Goal: Navigation & Orientation: Find specific page/section

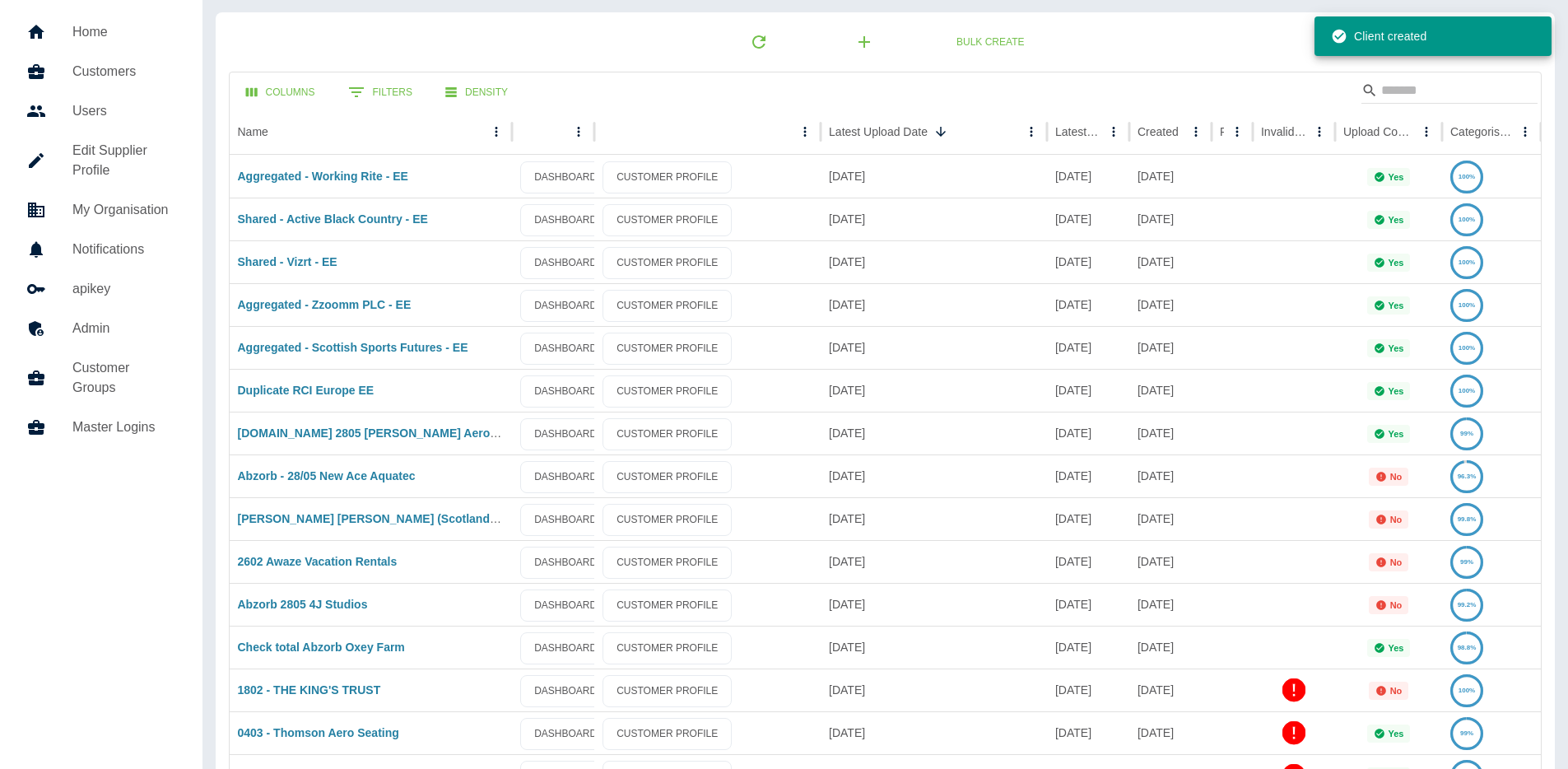
scroll to position [47, 0]
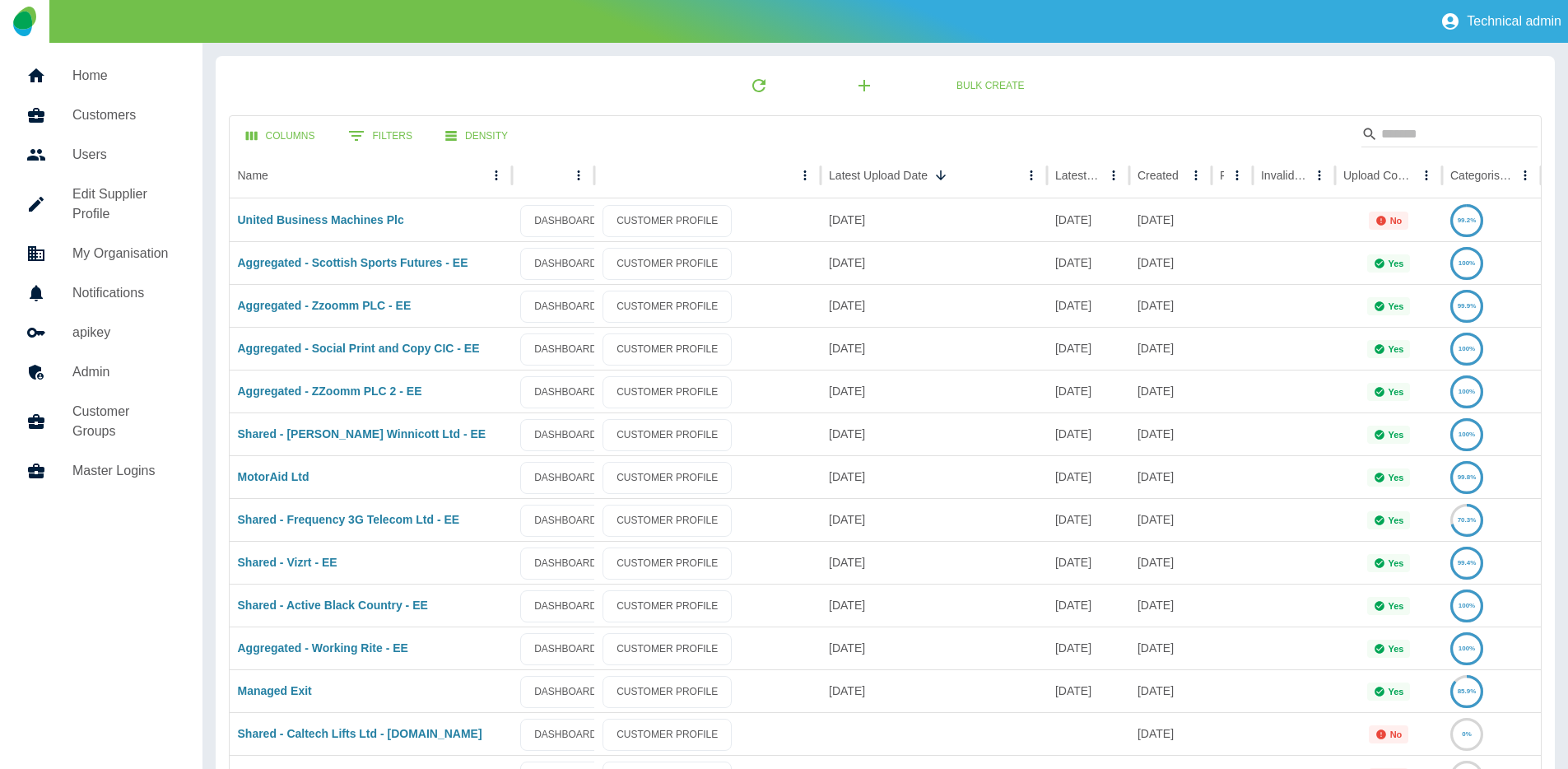
scroll to position [142, 0]
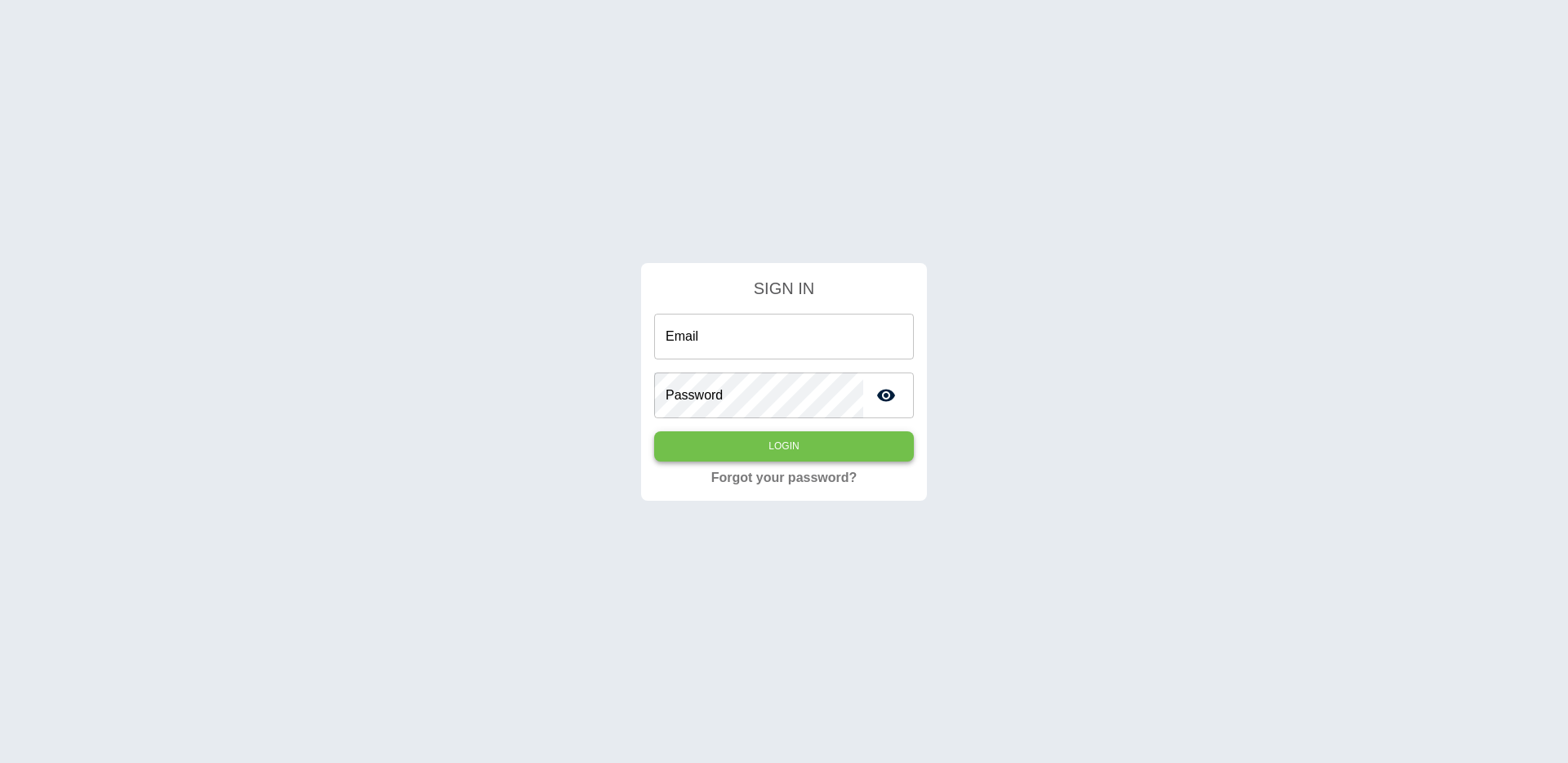
type input "**********"
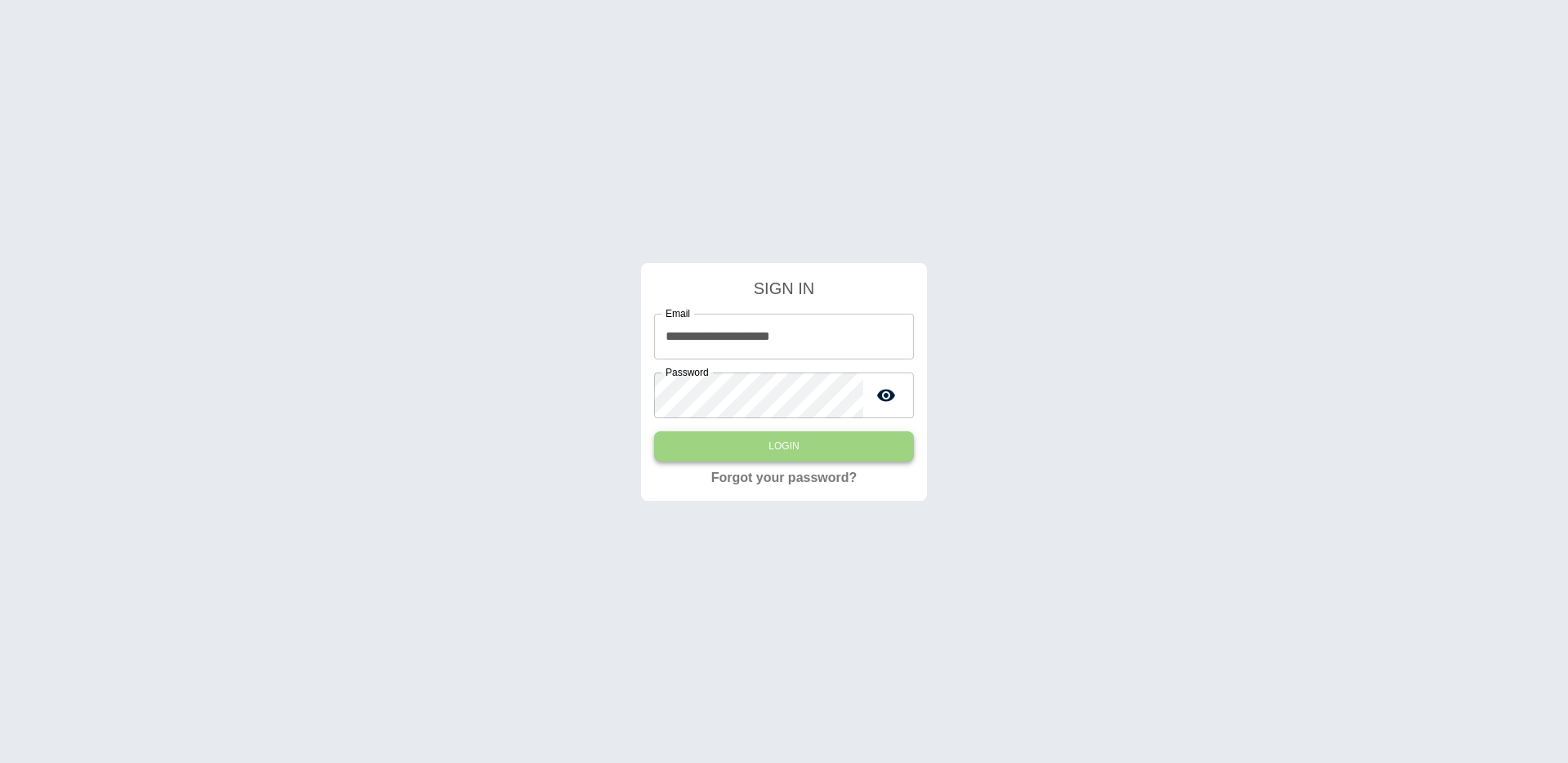
click at [871, 444] on button "Login" at bounding box center [784, 447] width 259 height 30
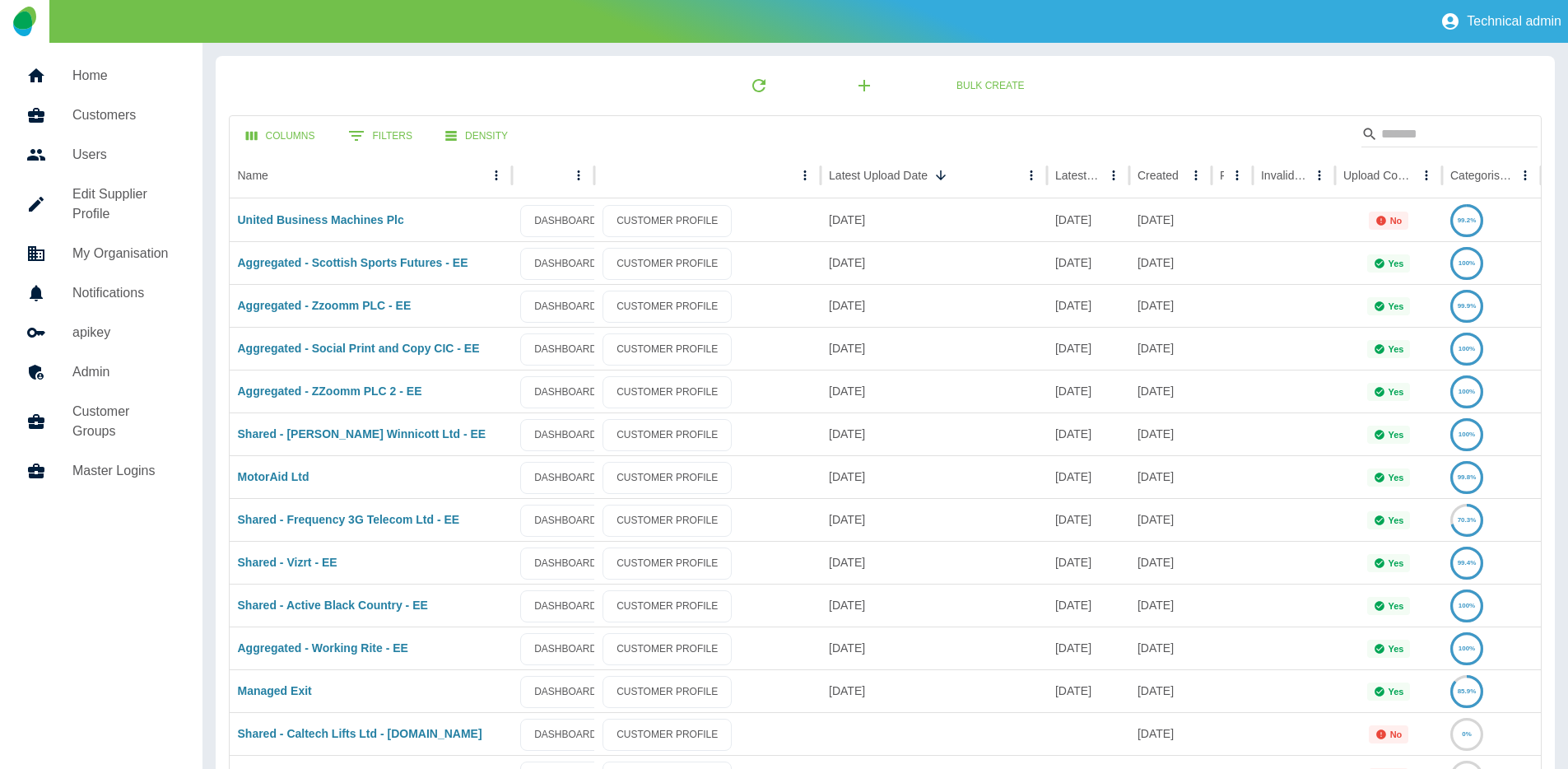
scroll to position [142, 0]
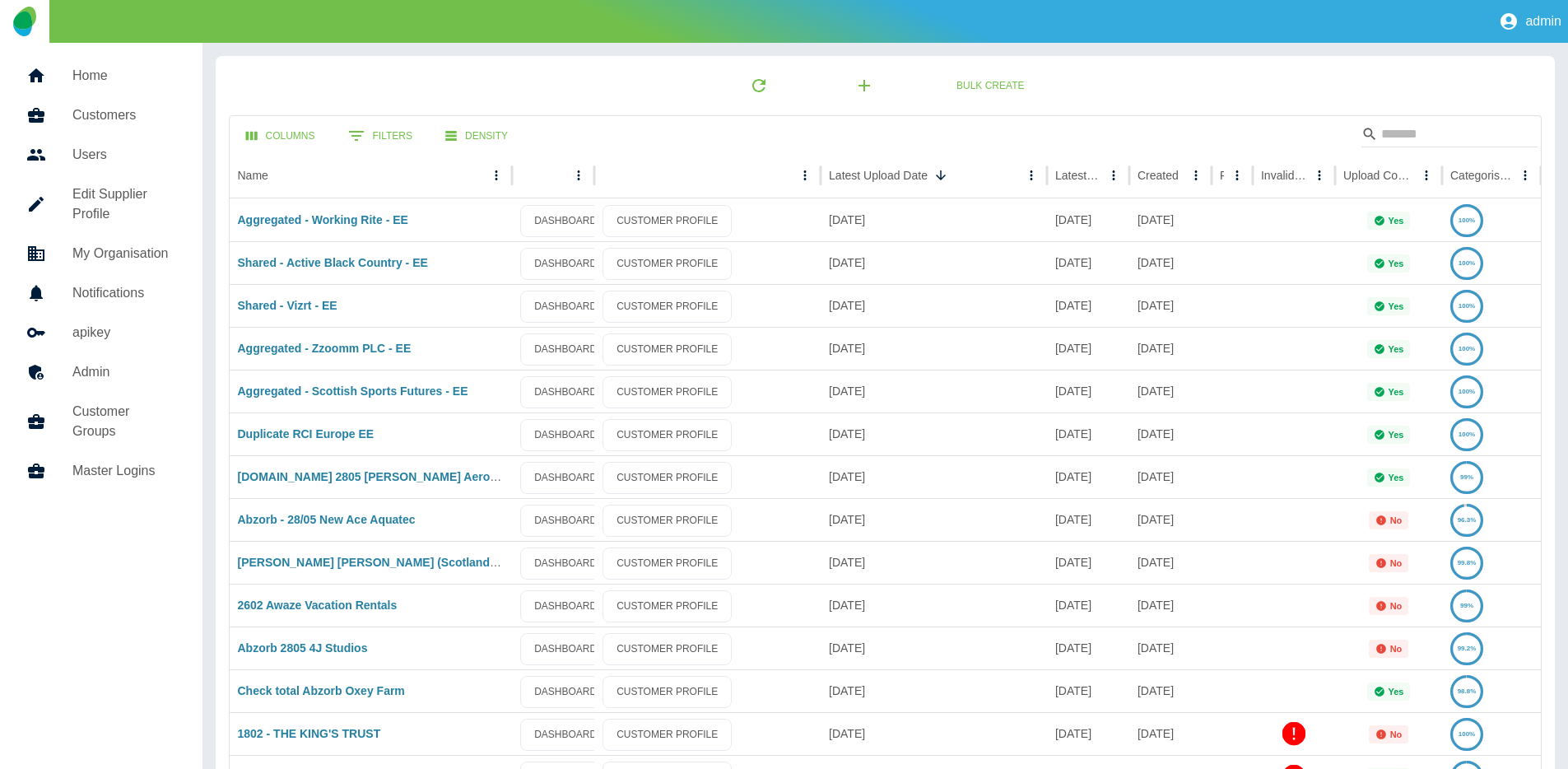
scroll to position [4, 0]
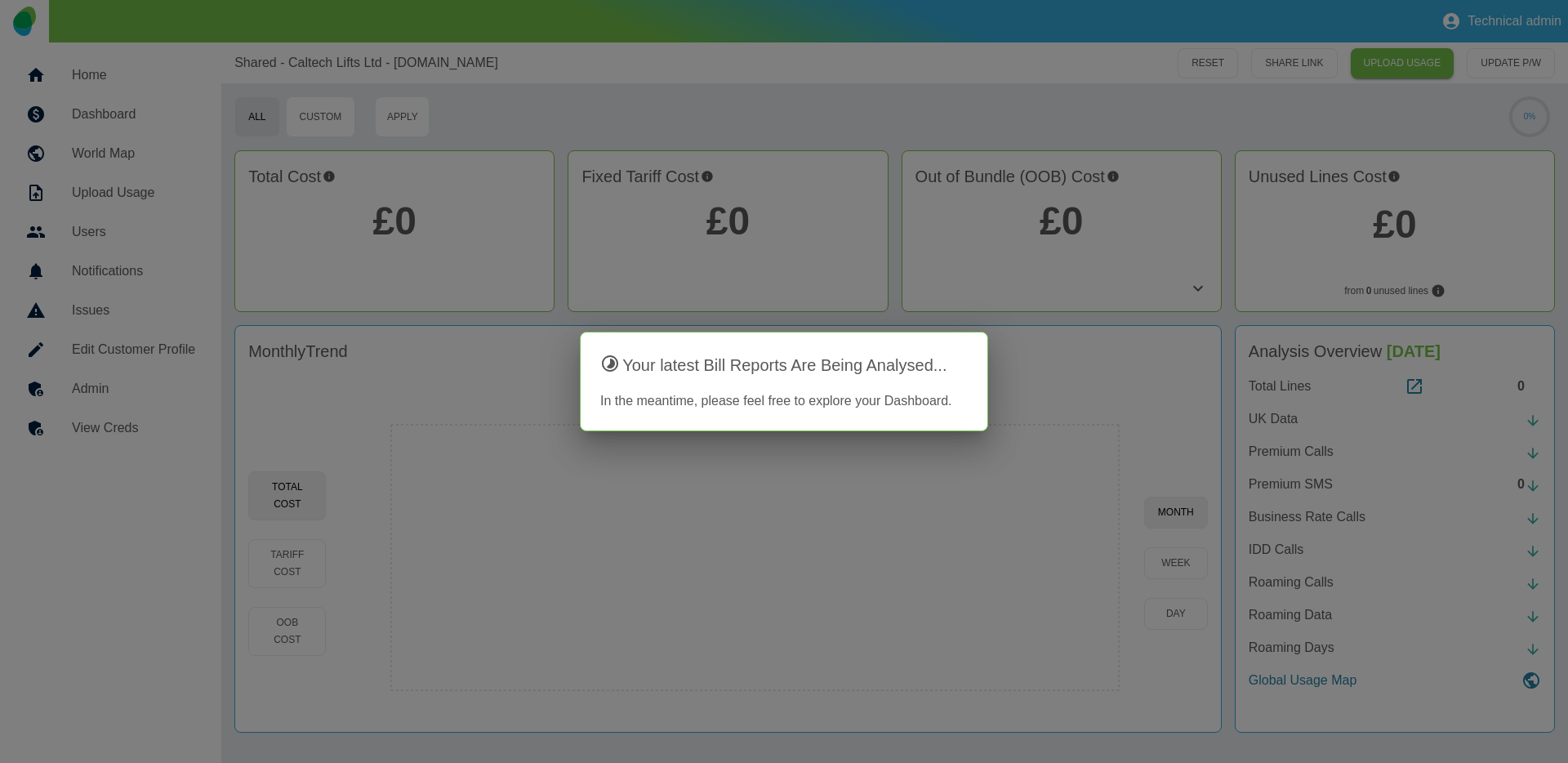
click at [160, 56] on div at bounding box center [784, 381] width 1568 height 763
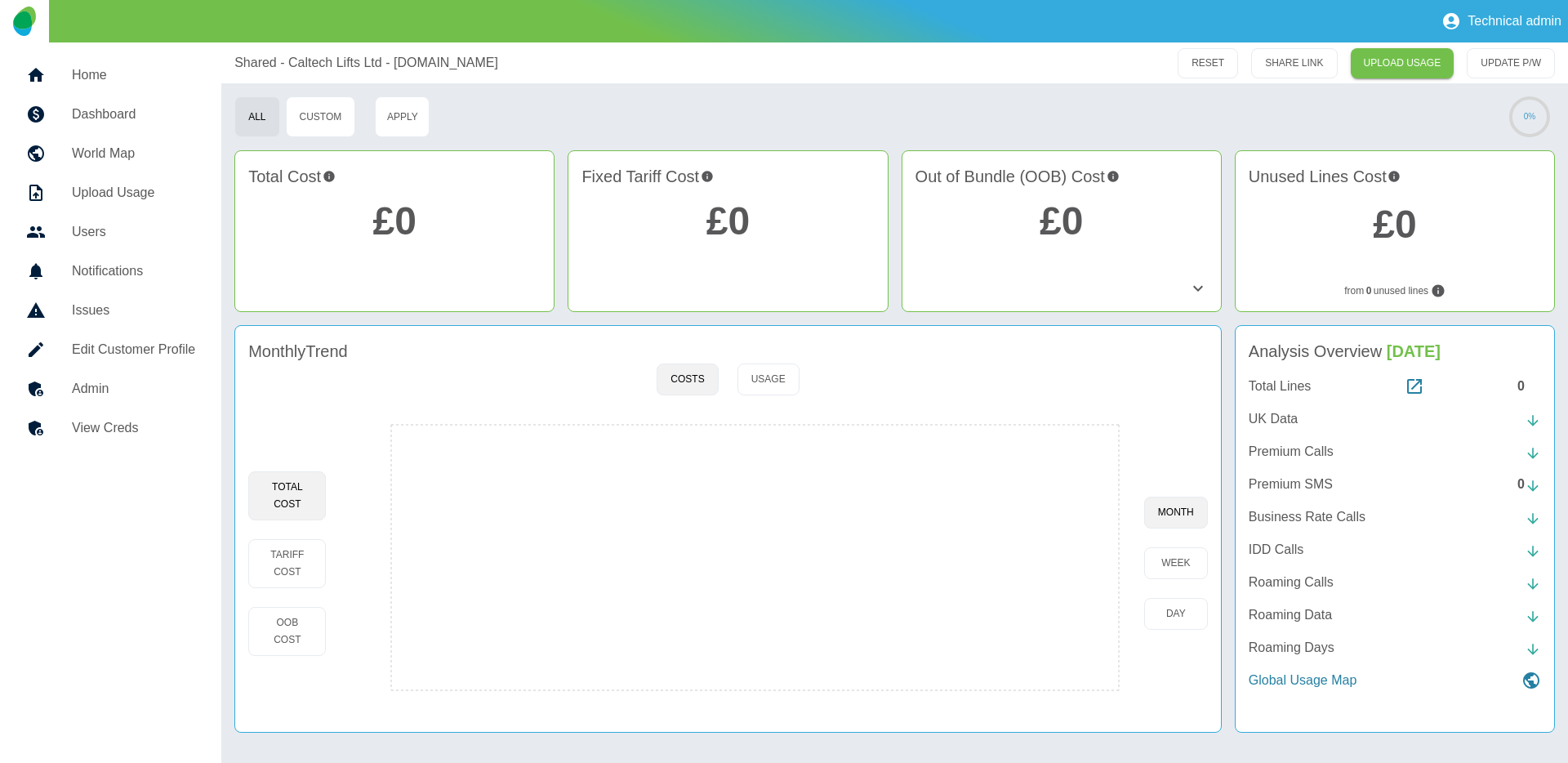
click at [103, 66] on h5 "Home" at bounding box center [133, 76] width 123 height 20
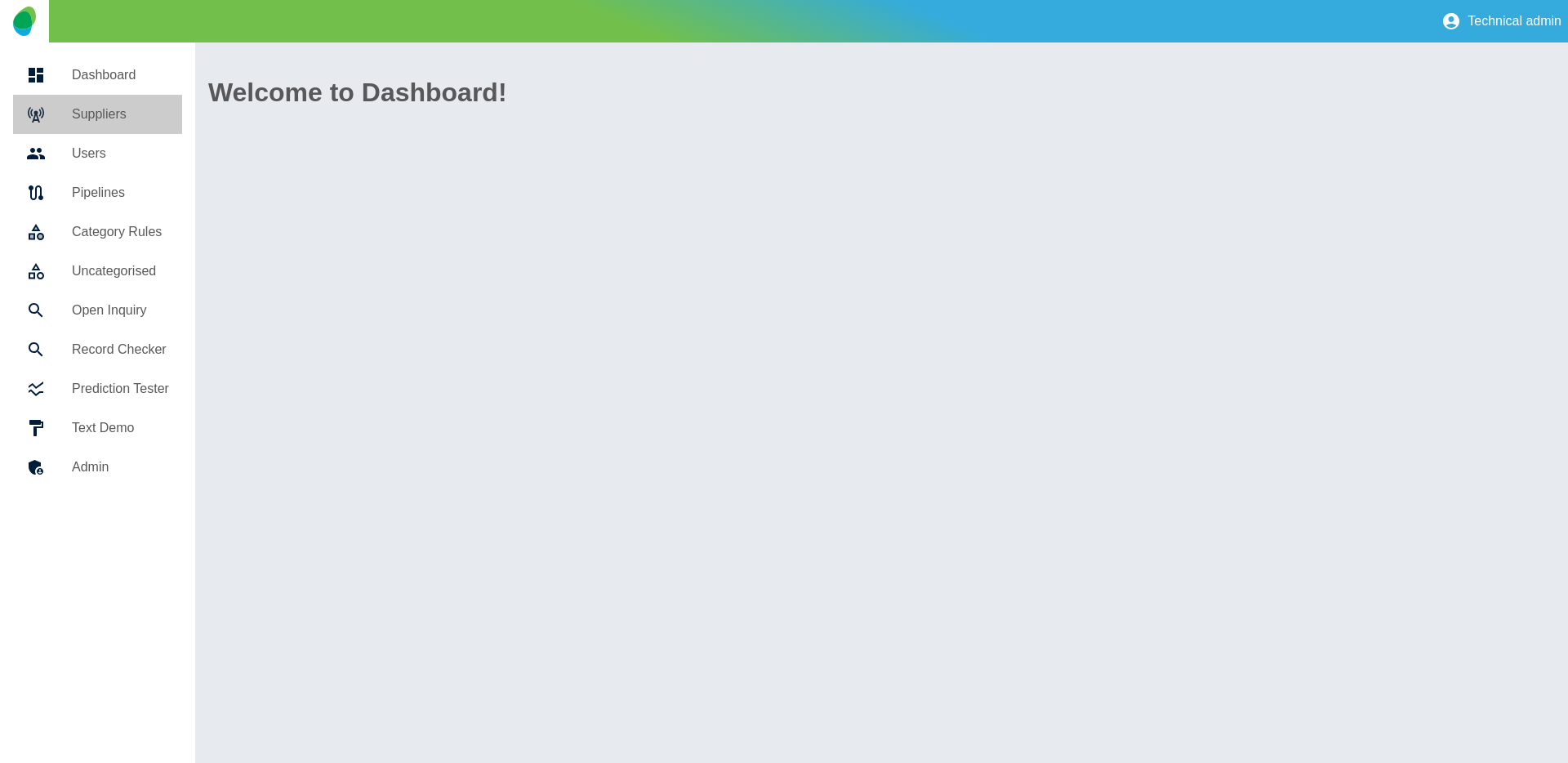
click at [105, 117] on h5 "Suppliers" at bounding box center [120, 115] width 97 height 20
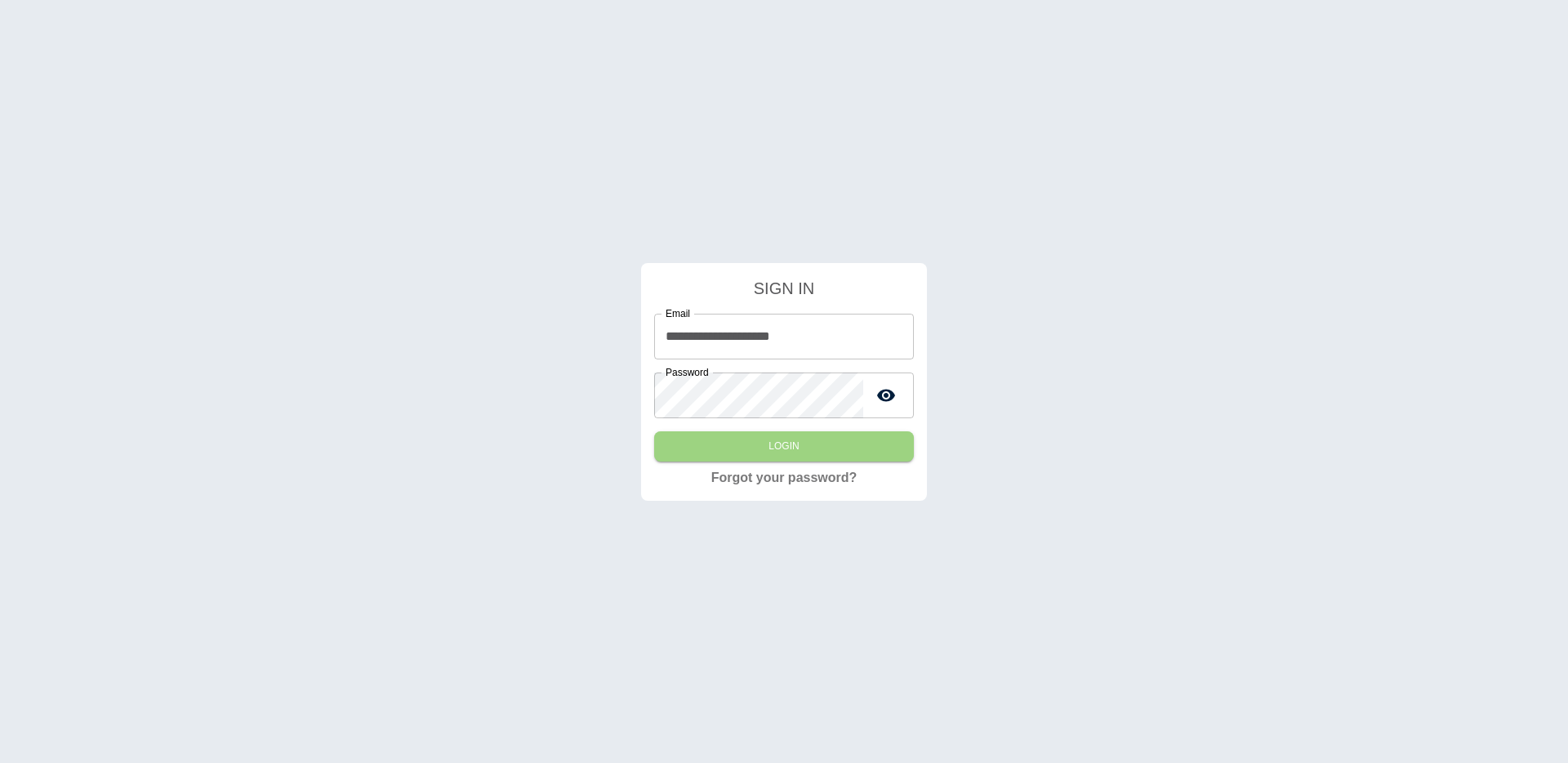
click at [696, 449] on button "Login" at bounding box center [784, 447] width 259 height 30
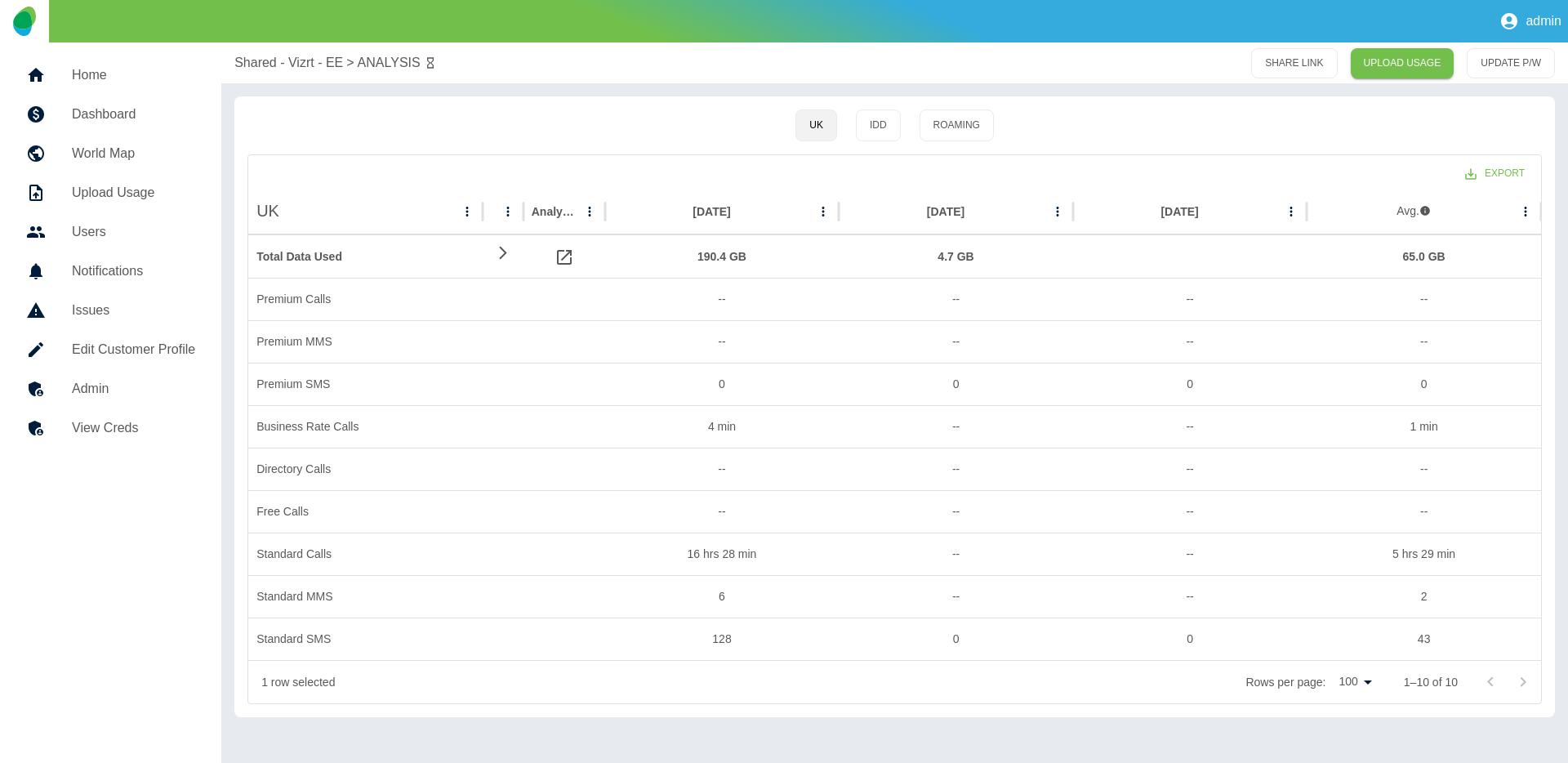
click at [101, 71] on h5 "Home" at bounding box center [133, 76] width 123 height 20
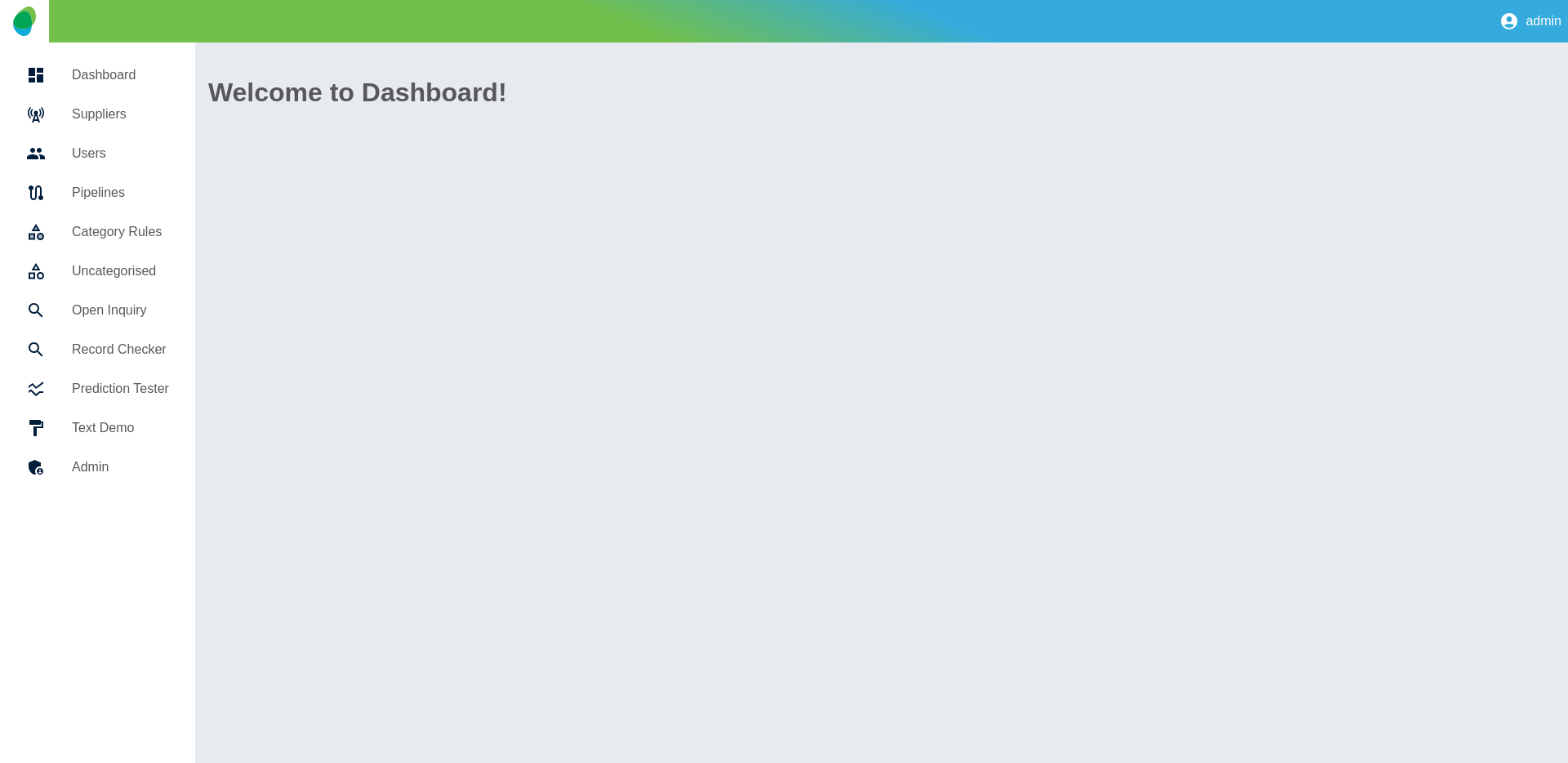
click at [101, 111] on h5 "Suppliers" at bounding box center [120, 115] width 97 height 20
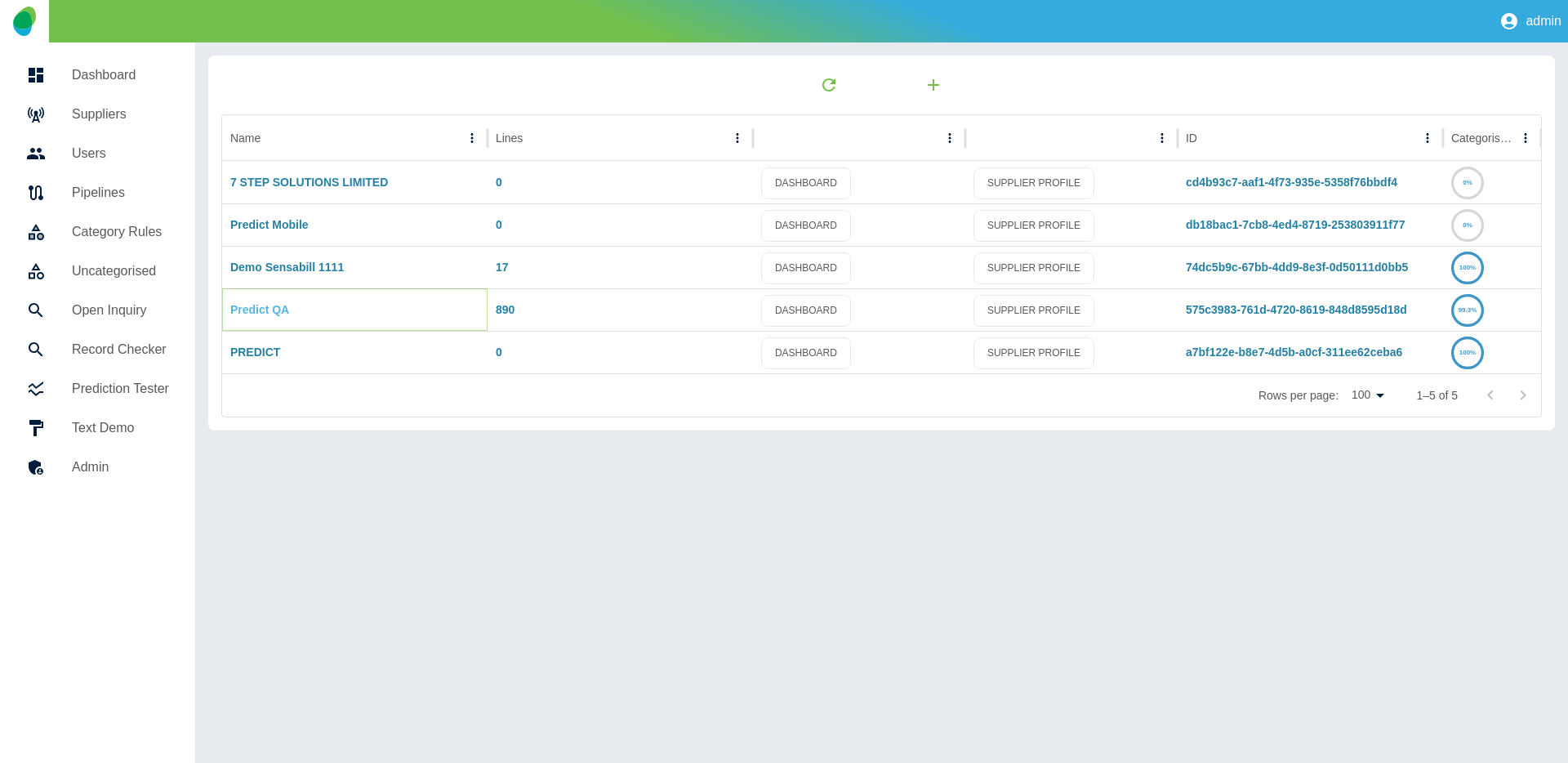
click at [260, 308] on link "Predict QA" at bounding box center [259, 309] width 59 height 13
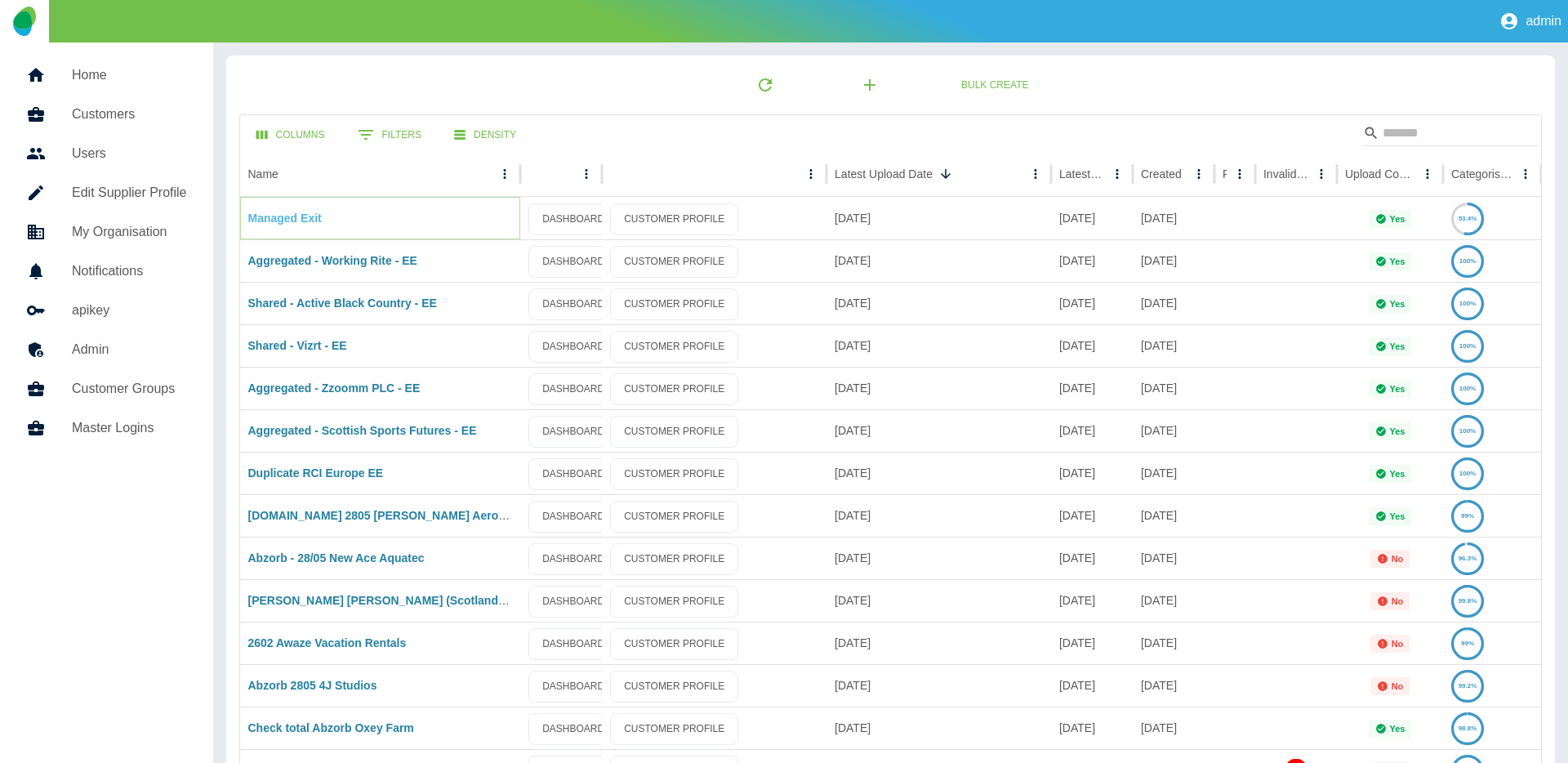
click at [319, 213] on link "Managed Exit" at bounding box center [285, 218] width 74 height 13
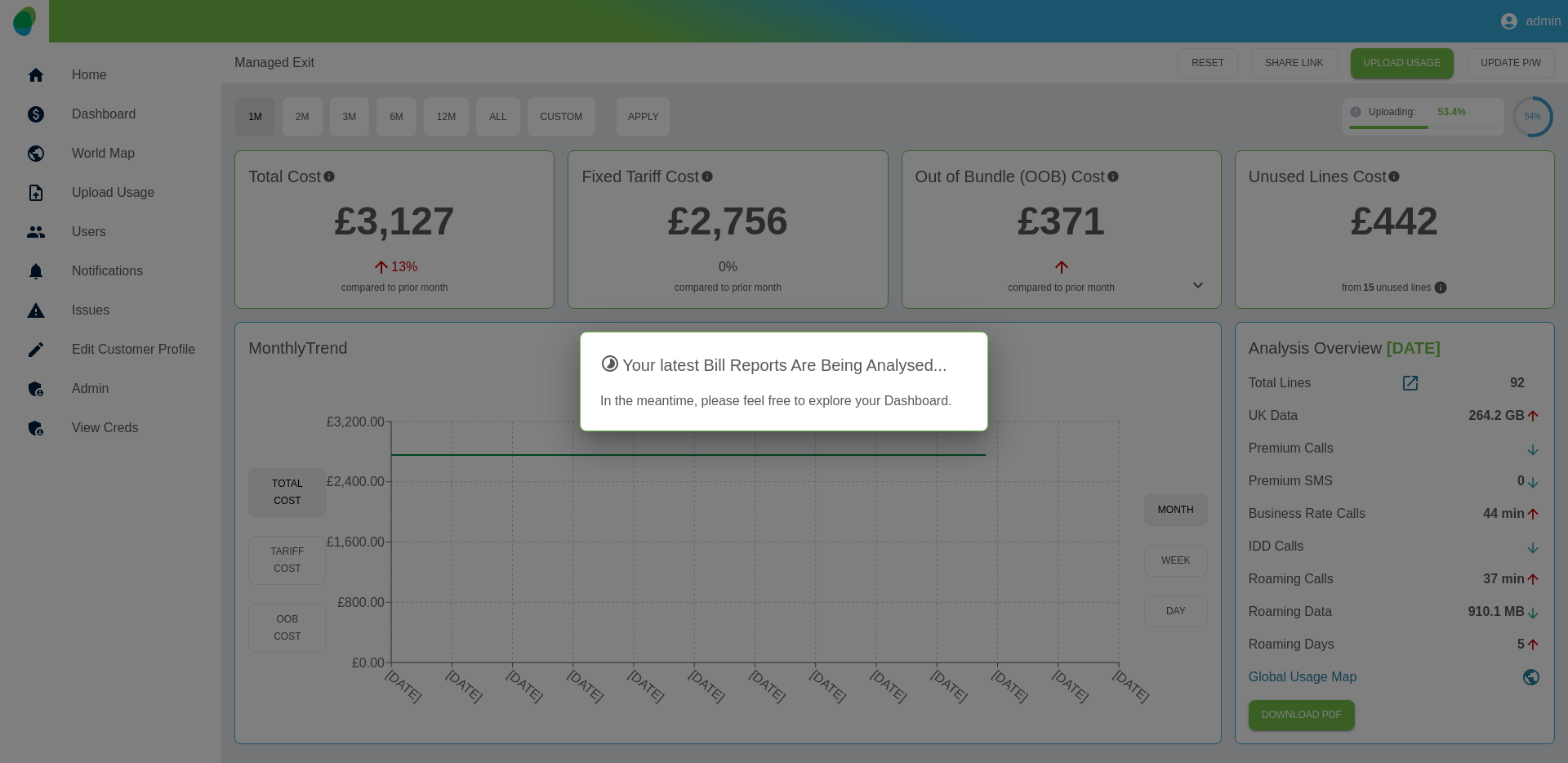
click at [1516, 378] on div at bounding box center [784, 381] width 1568 height 763
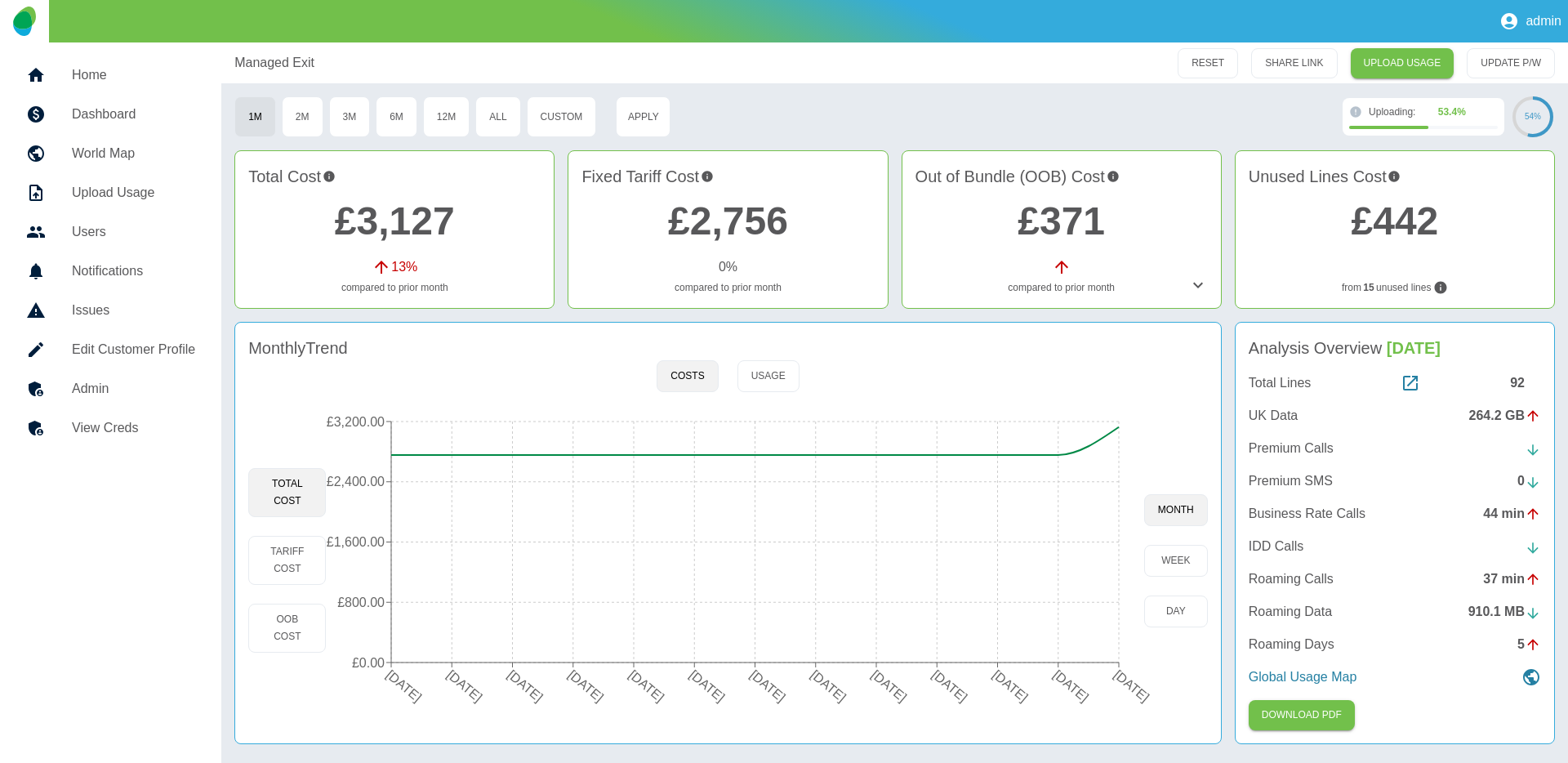
click at [1516, 382] on div "92" at bounding box center [1525, 383] width 31 height 20
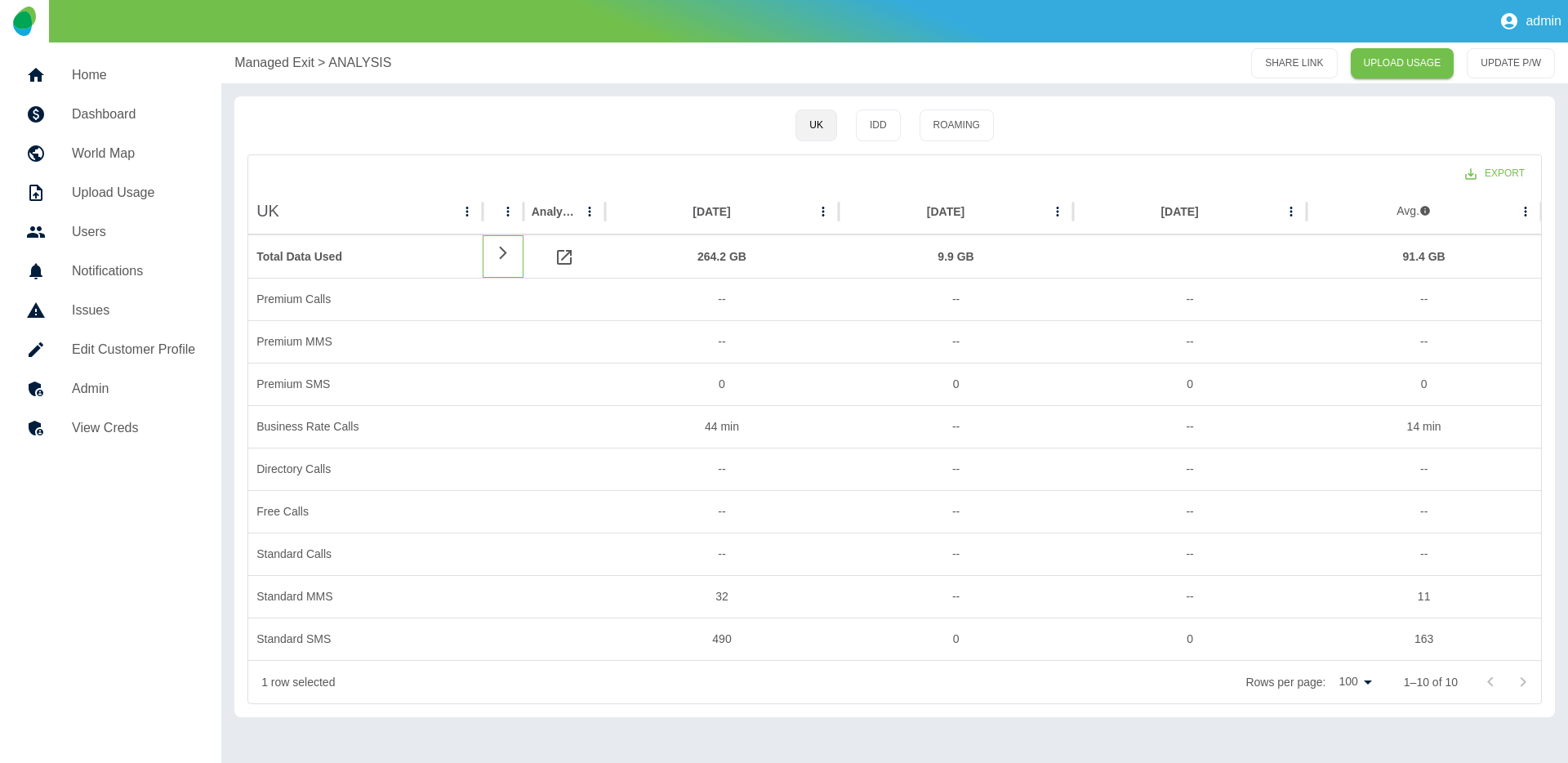
click at [500, 251] on icon at bounding box center [503, 252] width 20 height 15
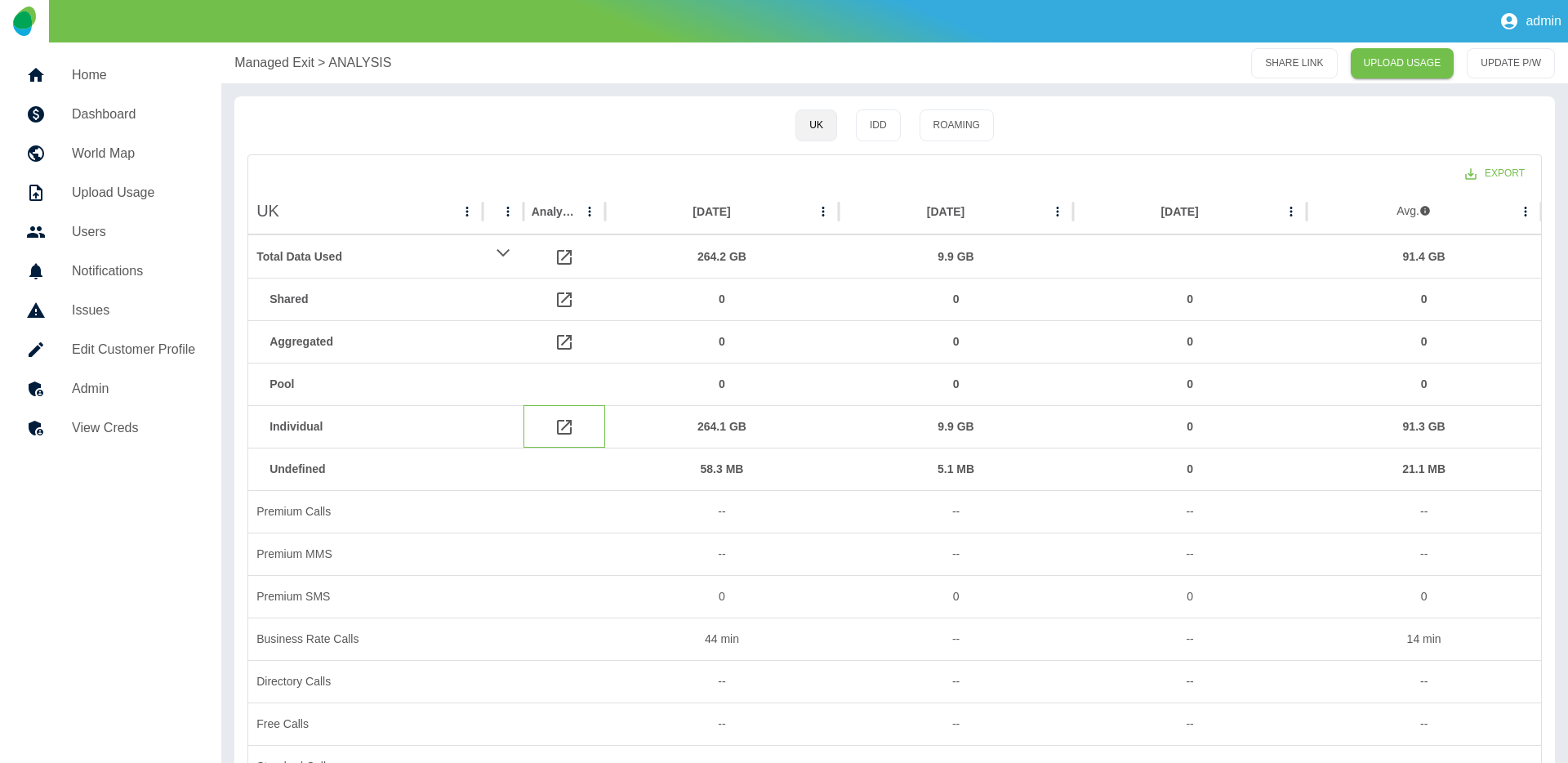
click at [555, 424] on icon at bounding box center [565, 427] width 20 height 20
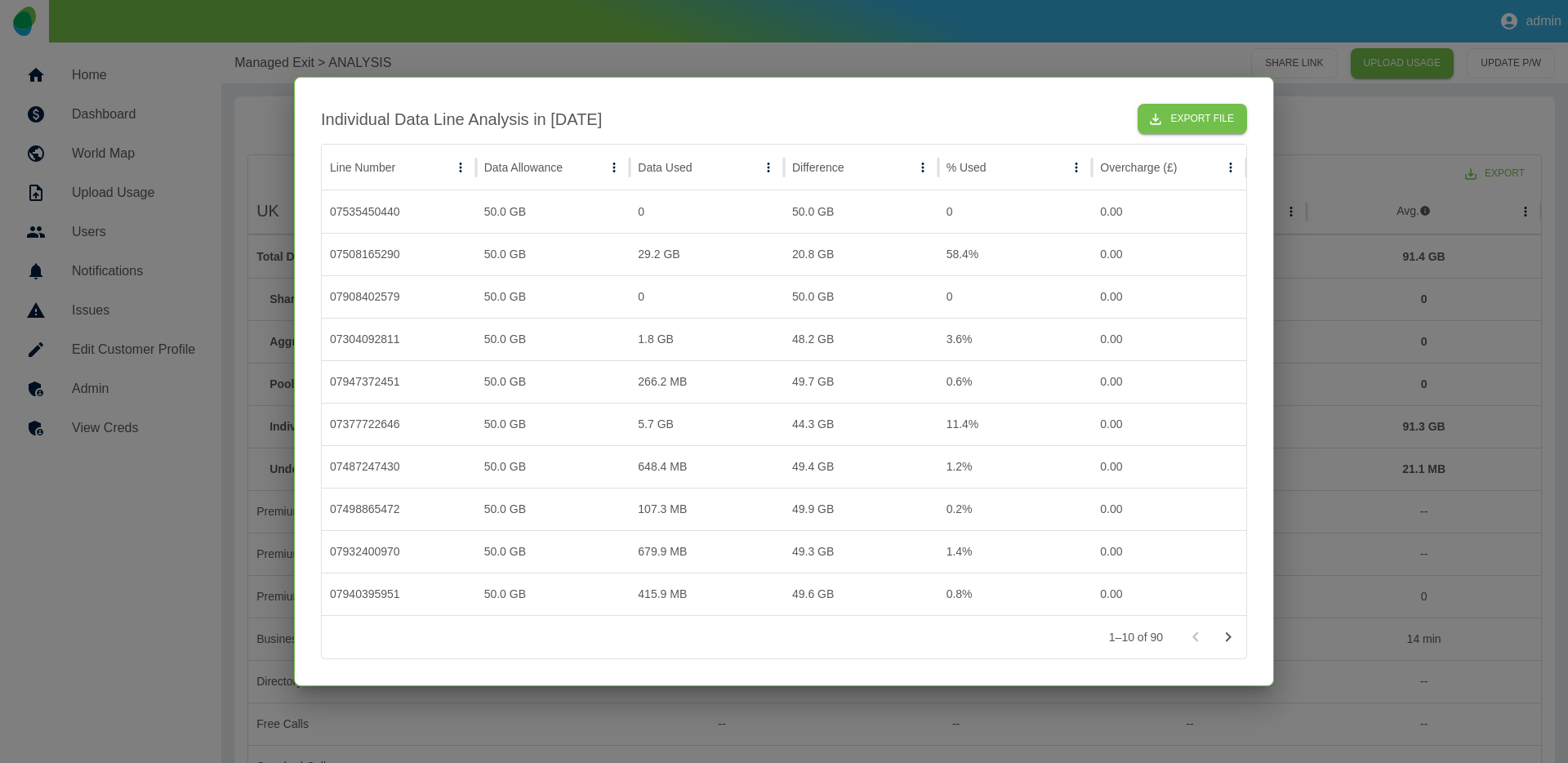
click at [1321, 449] on div at bounding box center [784, 381] width 1568 height 763
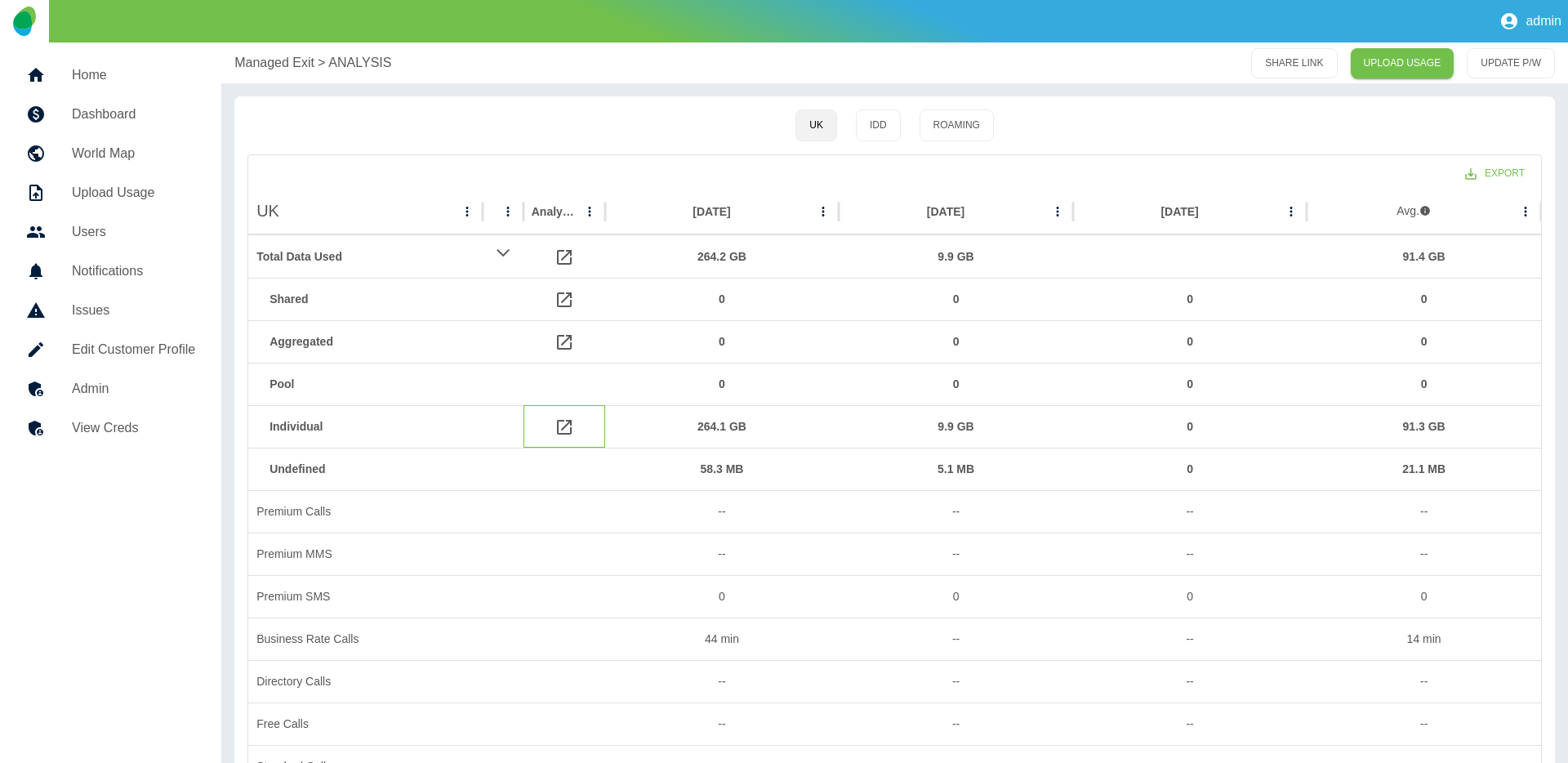
click at [565, 425] on icon at bounding box center [564, 427] width 15 height 15
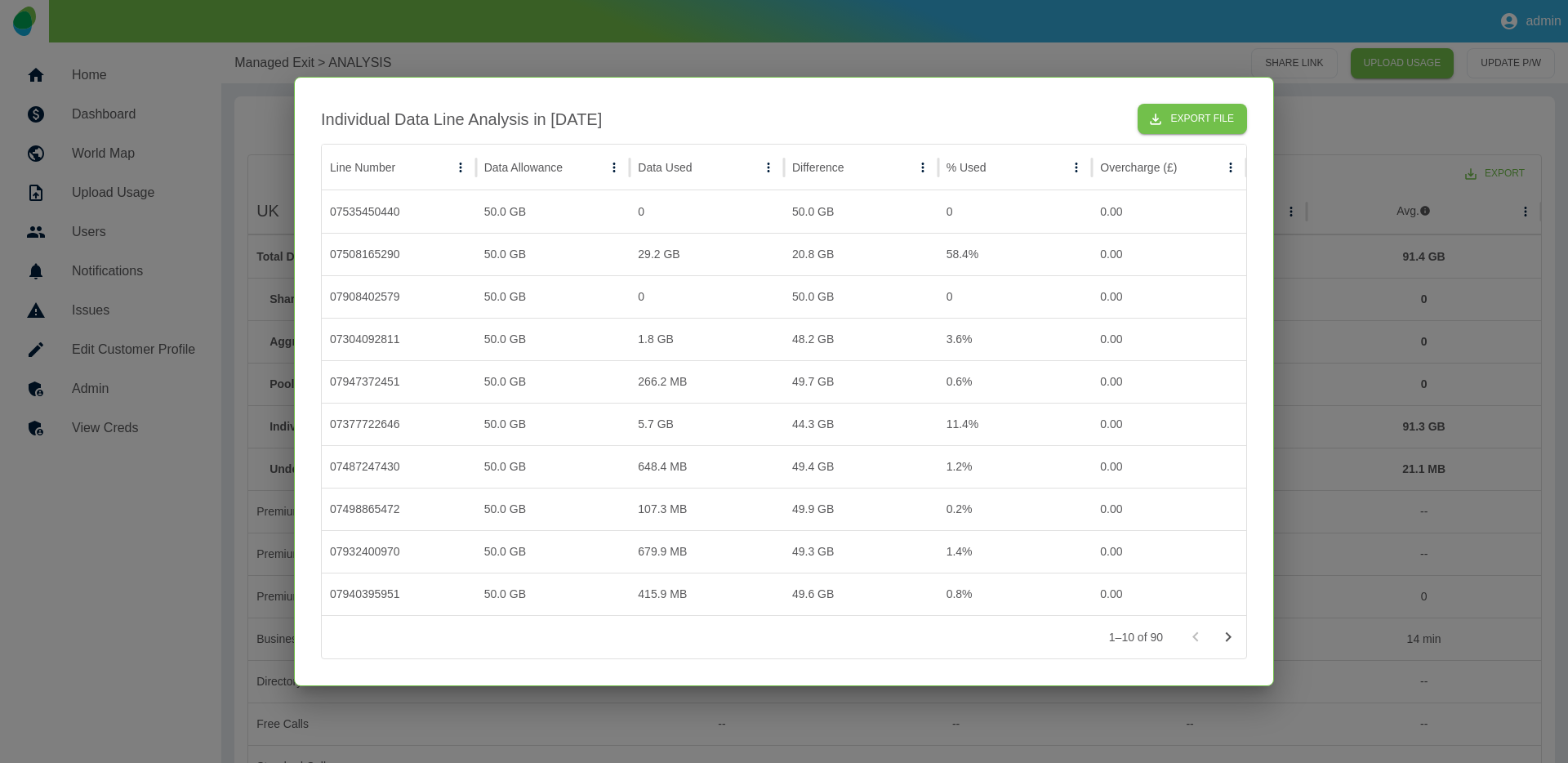
click at [687, 48] on div at bounding box center [784, 381] width 1568 height 763
